Goal: Task Accomplishment & Management: Manage account settings

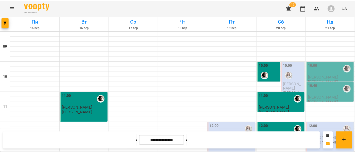
scroll to position [111, 0]
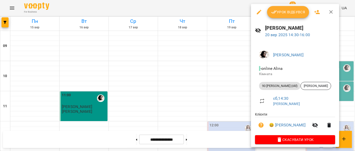
click at [282, 18] on div "Урок відбувся" at bounding box center [295, 12] width 88 height 16
click at [282, 15] on button "Урок відбувся" at bounding box center [288, 12] width 42 height 12
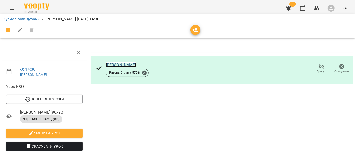
click at [127, 66] on link "[PERSON_NAME]" at bounding box center [121, 64] width 30 height 5
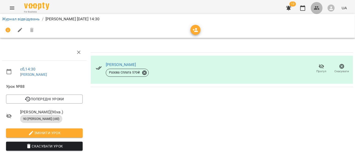
click at [316, 10] on icon "button" at bounding box center [317, 8] width 6 height 6
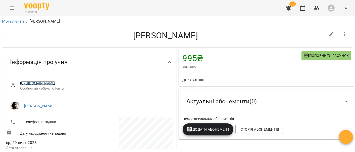
click at [49, 83] on link "[URL][DOMAIN_NAME]" at bounding box center [37, 83] width 35 height 4
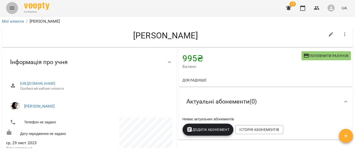
click at [13, 6] on icon "Menu" at bounding box center [12, 8] width 6 height 6
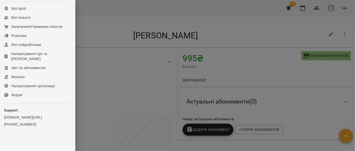
scroll to position [107, 0]
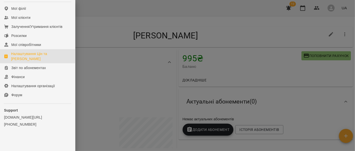
click at [19, 59] on div "Налаштування Цін та [PERSON_NAME]" at bounding box center [41, 56] width 60 height 10
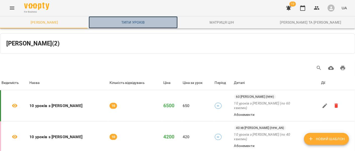
click at [136, 25] on link "Типи уроків" at bounding box center [133, 22] width 89 height 12
